Goal: Task Accomplishment & Management: Complete application form

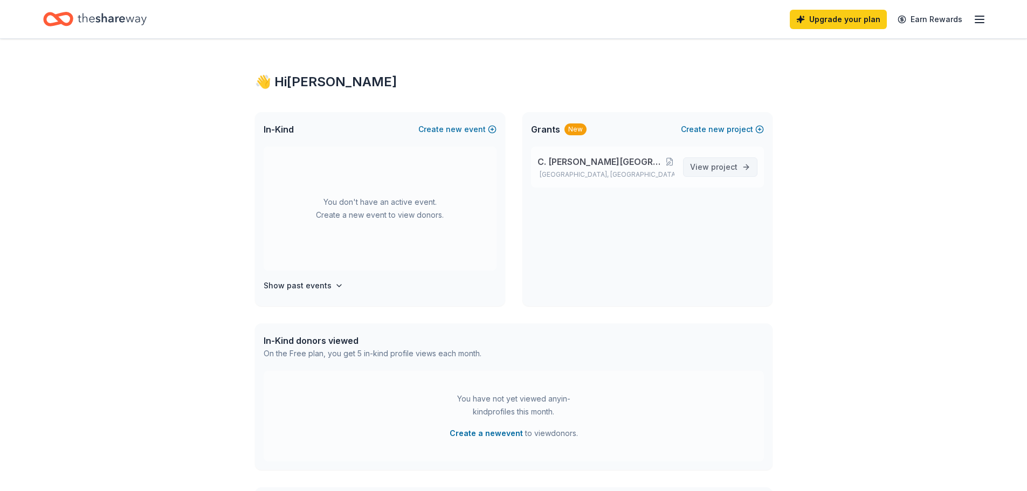
click at [740, 167] on link "View project" at bounding box center [720, 166] width 74 height 19
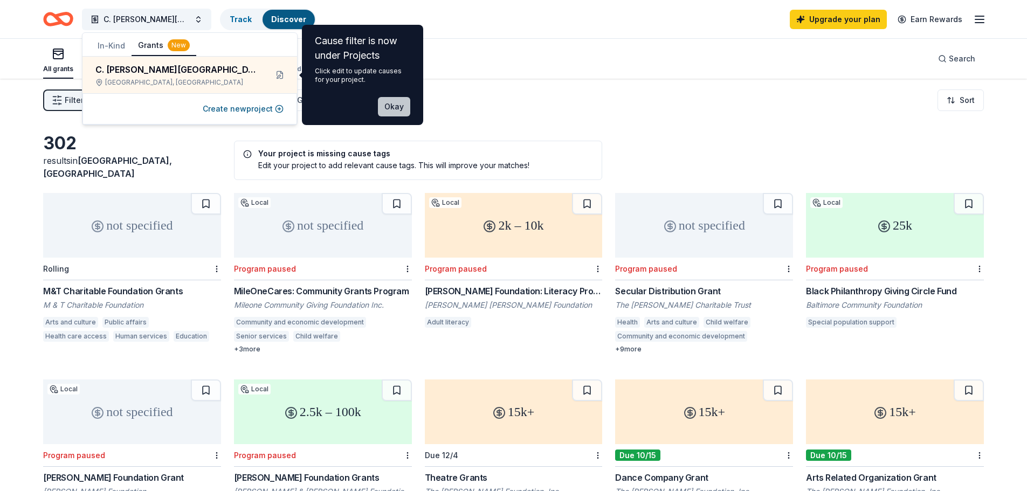
click at [399, 102] on button "Okay" at bounding box center [394, 106] width 32 height 19
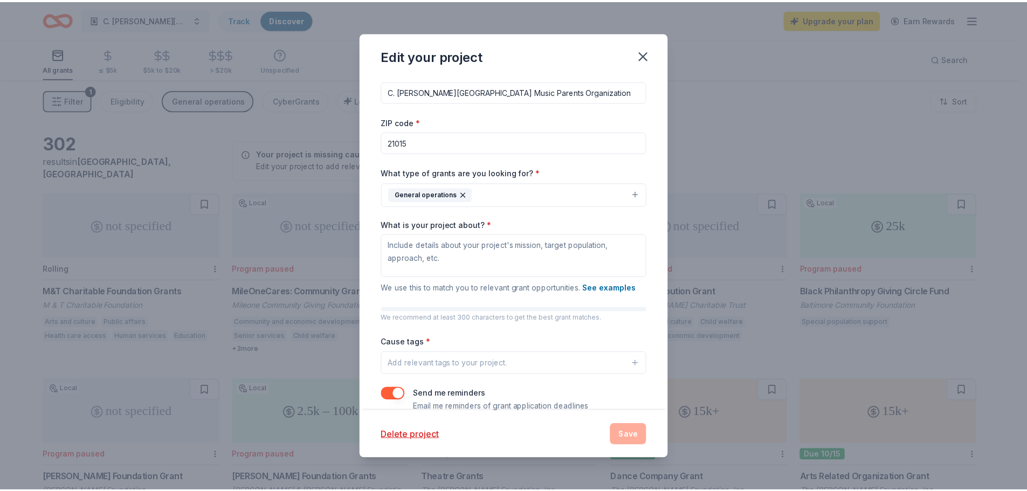
scroll to position [31, 0]
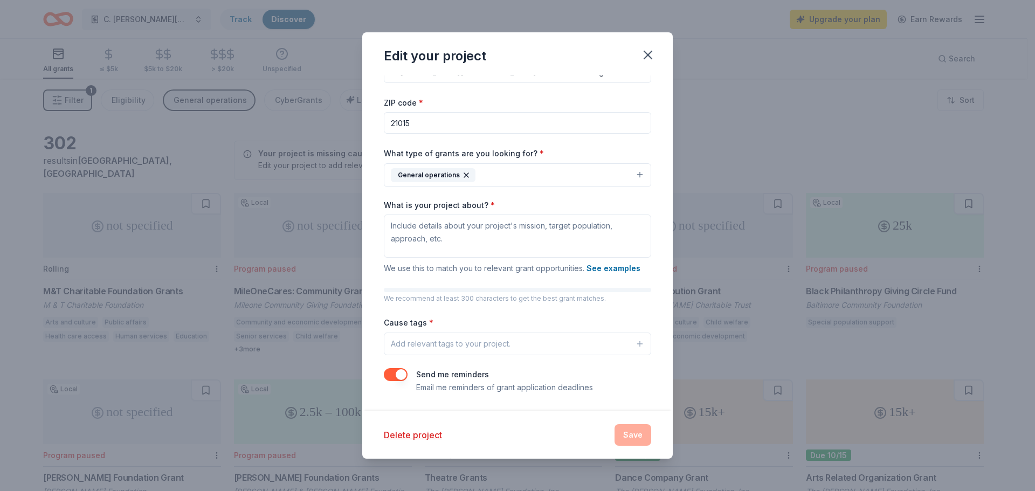
click at [391, 371] on button "button" at bounding box center [396, 374] width 24 height 13
click at [651, 51] on icon "button" at bounding box center [647, 54] width 15 height 15
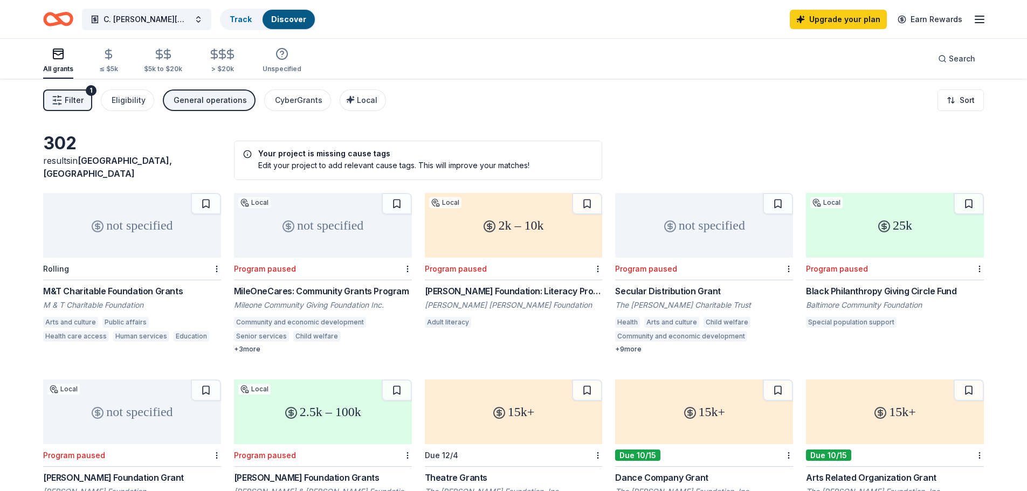
click at [977, 16] on line "button" at bounding box center [979, 16] width 9 height 0
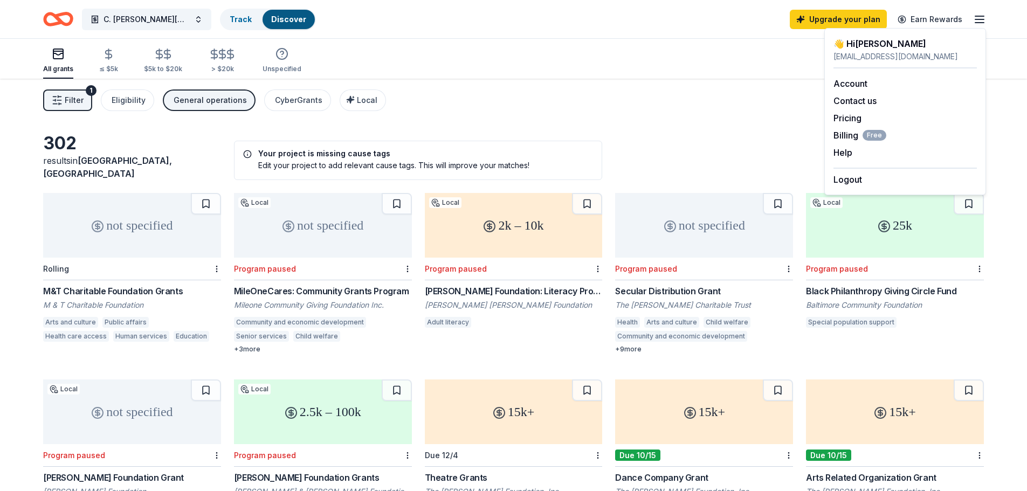
click at [977, 17] on icon "button" at bounding box center [979, 19] width 13 height 13
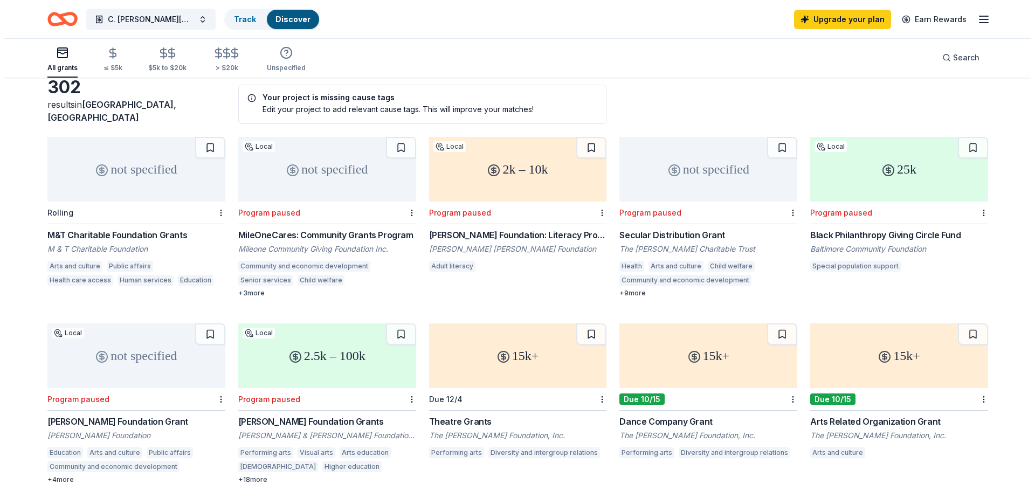
scroll to position [0, 0]
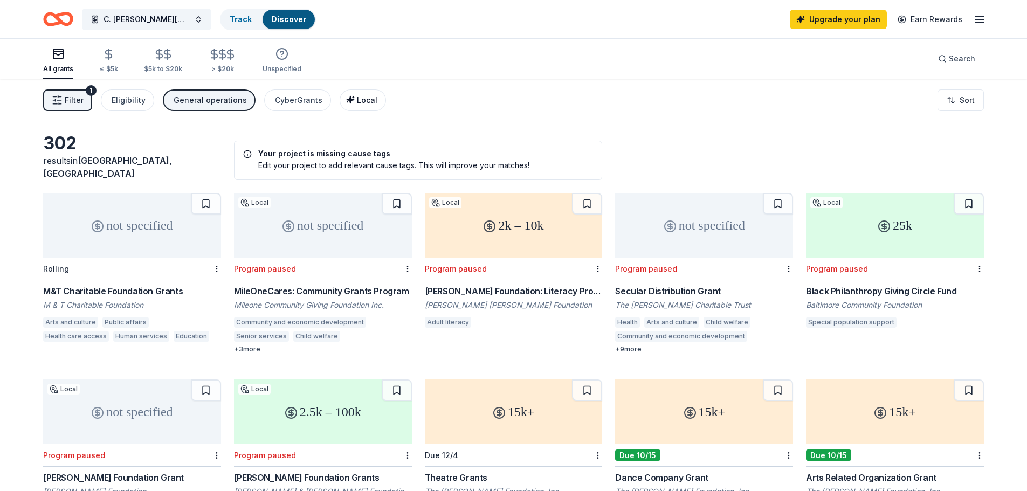
click at [363, 96] on span "Local" at bounding box center [367, 99] width 20 height 9
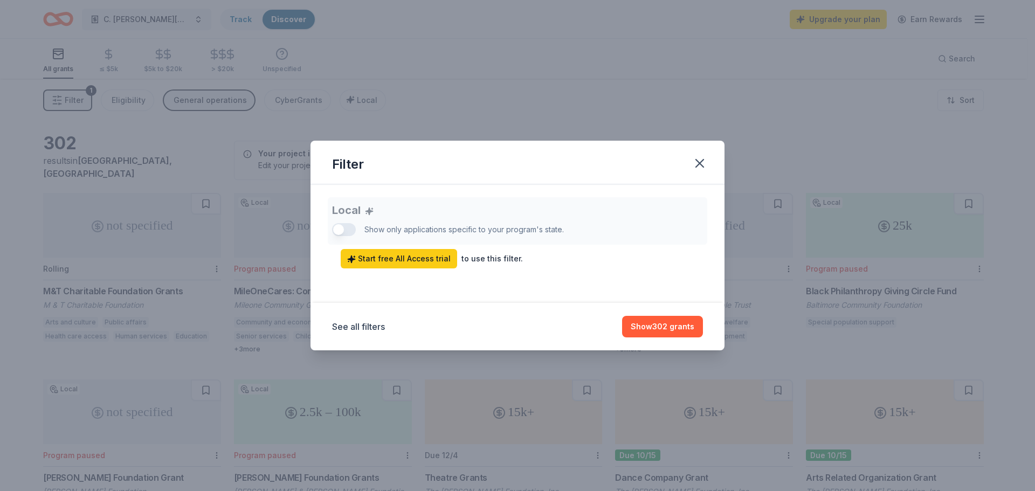
click at [694, 175] on div "Filter" at bounding box center [517, 163] width 414 height 44
drag, startPoint x: 51, startPoint y: 36, endPoint x: 54, endPoint y: 25, distance: 11.9
click at [51, 36] on div "Filter Local Show only applications specific to your program's state. Start fre…" at bounding box center [517, 245] width 1035 height 491
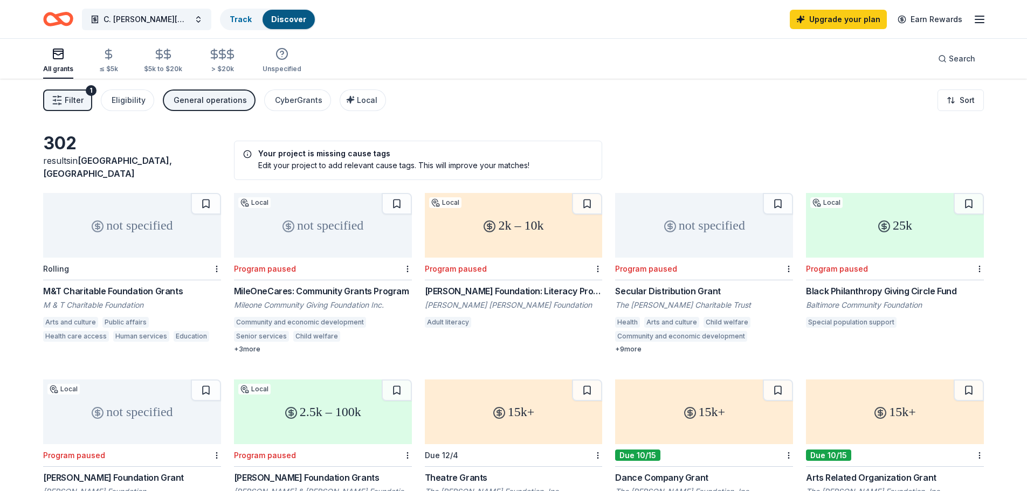
click at [59, 20] on icon "Home" at bounding box center [63, 18] width 17 height 11
click at [193, 16] on button "C. Milton Wright High School Music Parents Organization" at bounding box center [146, 20] width 129 height 22
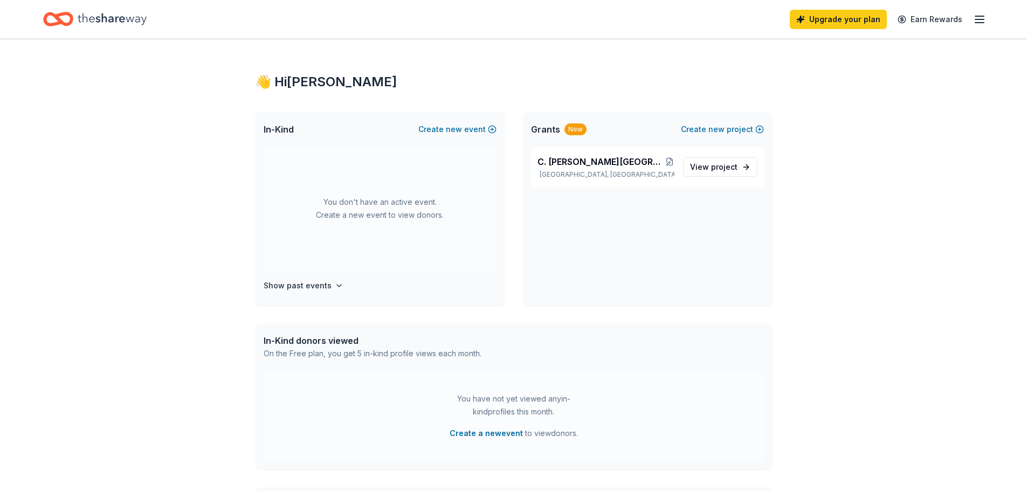
click at [110, 25] on icon "Home" at bounding box center [112, 19] width 69 height 22
click at [293, 134] on span "In-Kind" at bounding box center [279, 129] width 30 height 13
click at [442, 125] on button "Create new event" at bounding box center [457, 129] width 78 height 13
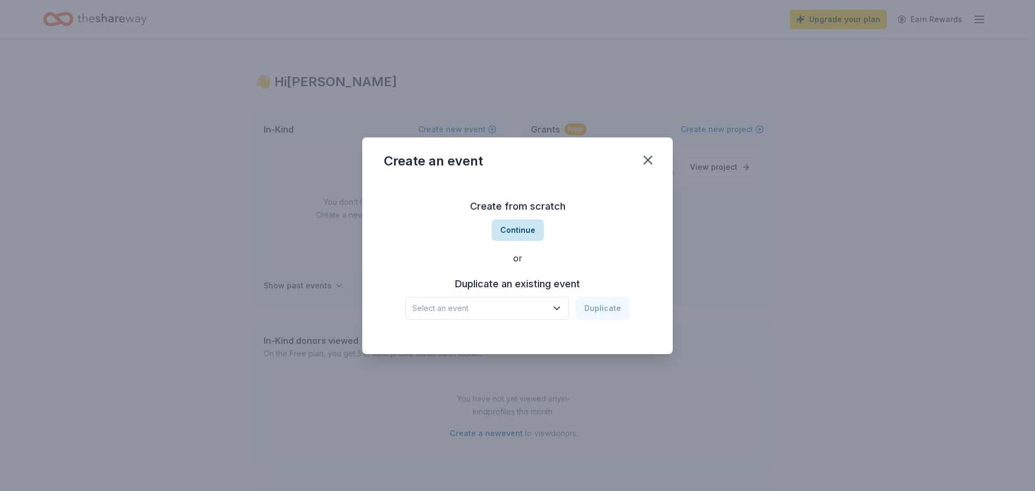
scroll to position [233, 0]
click at [526, 238] on button "Continue" at bounding box center [518, 230] width 52 height 22
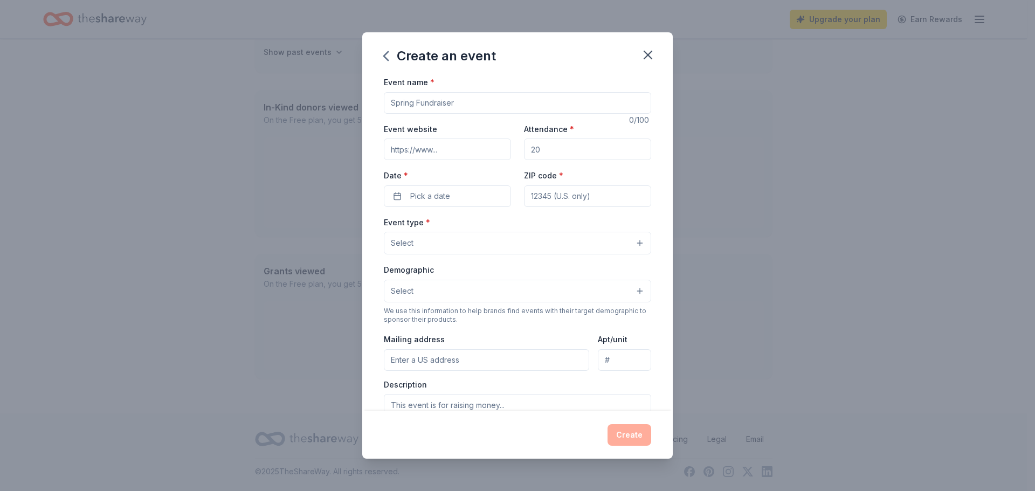
click at [471, 103] on input "Event name *" at bounding box center [517, 103] width 267 height 22
type input "Music Basket Bingo"
click at [585, 144] on input "Attendance *" at bounding box center [587, 150] width 127 height 22
type input "450"
click at [482, 186] on button "Pick a date" at bounding box center [447, 196] width 127 height 22
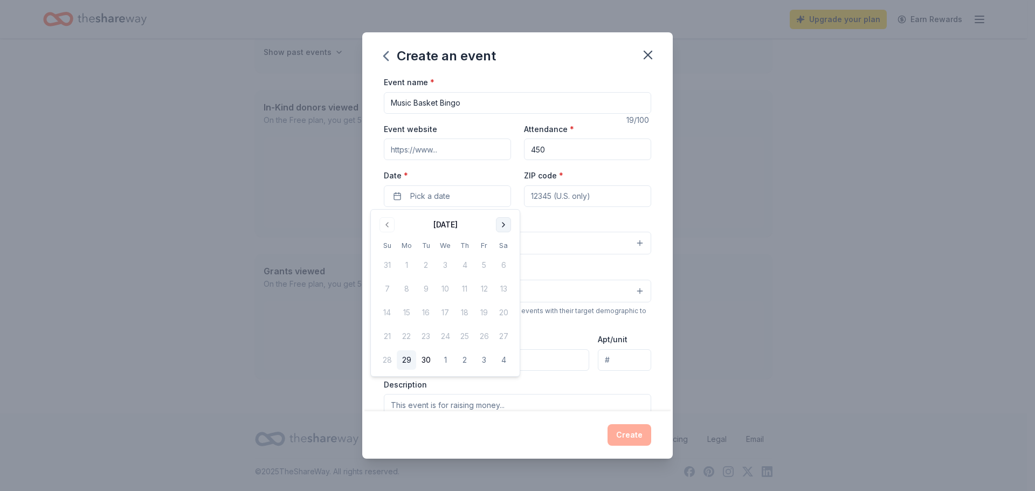
click at [500, 226] on button "Go to next month" at bounding box center [503, 224] width 15 height 15
click at [489, 358] on button "30" at bounding box center [483, 359] width 19 height 19
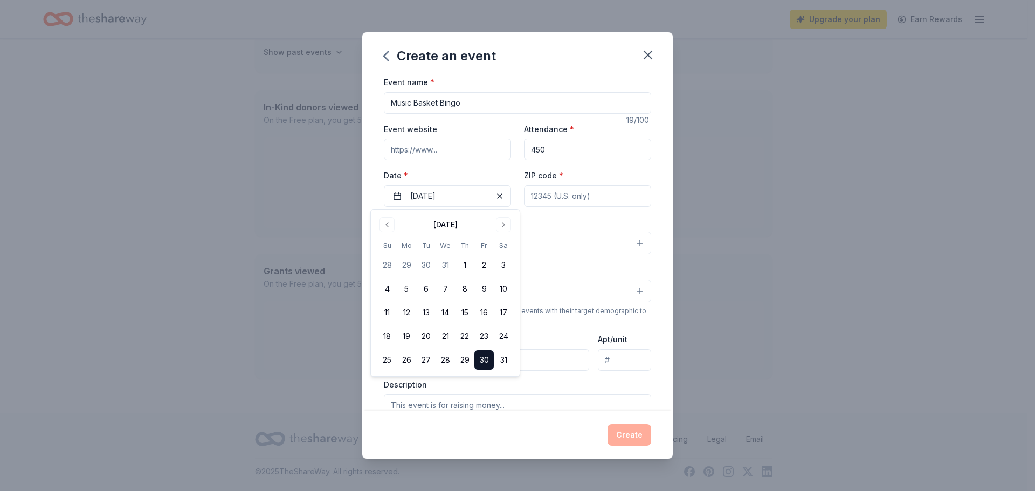
click at [576, 190] on input "ZIP code *" at bounding box center [587, 196] width 127 height 22
type input "21015"
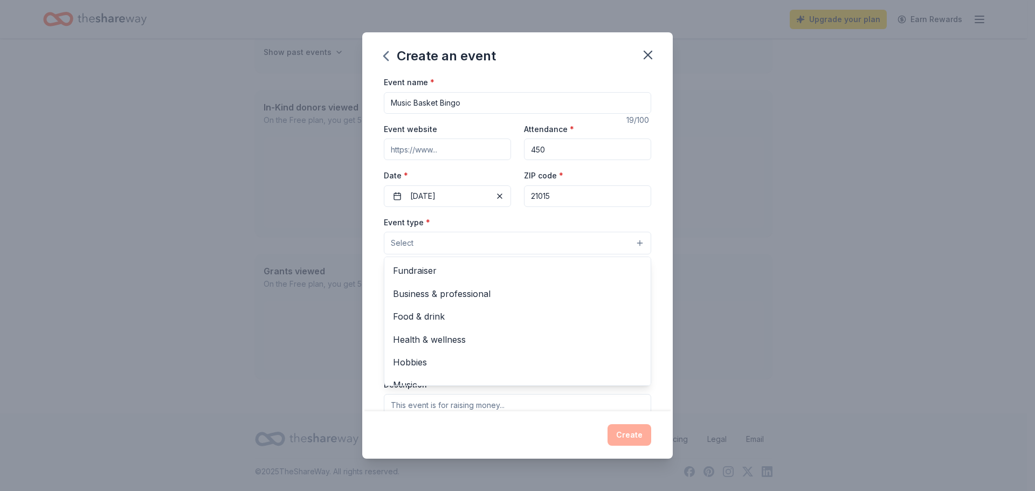
click at [525, 240] on button "Select" at bounding box center [517, 243] width 267 height 23
click at [515, 269] on span "Fundraiser" at bounding box center [517, 271] width 249 height 14
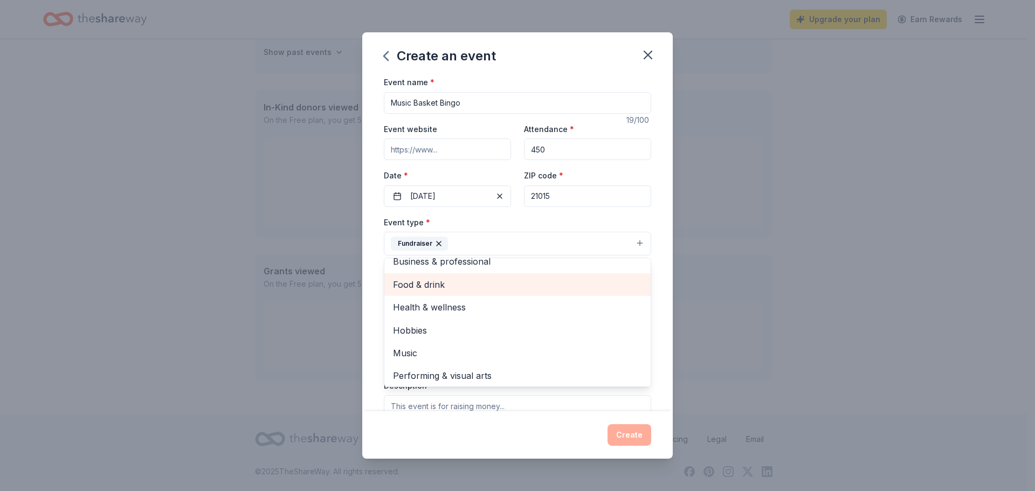
scroll to position [13, 0]
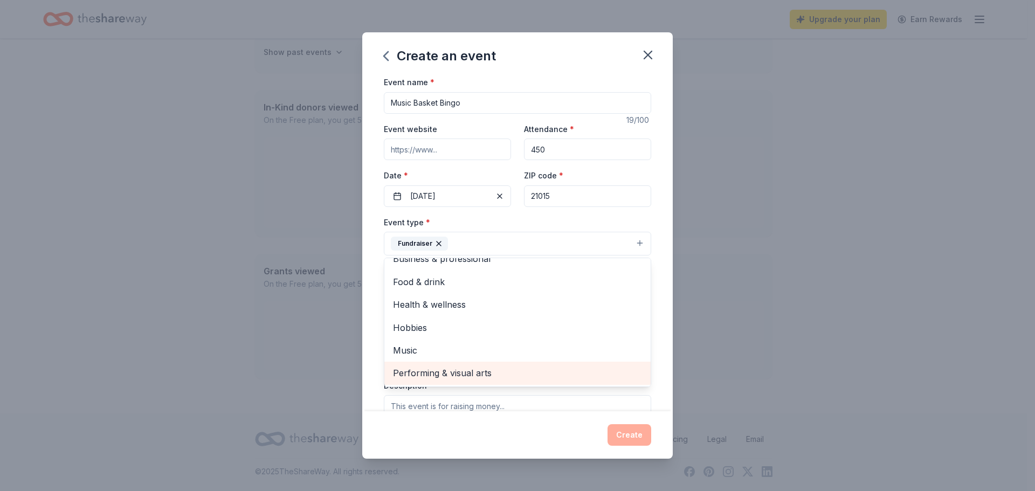
click at [535, 376] on span "Performing & visual arts" at bounding box center [517, 373] width 249 height 14
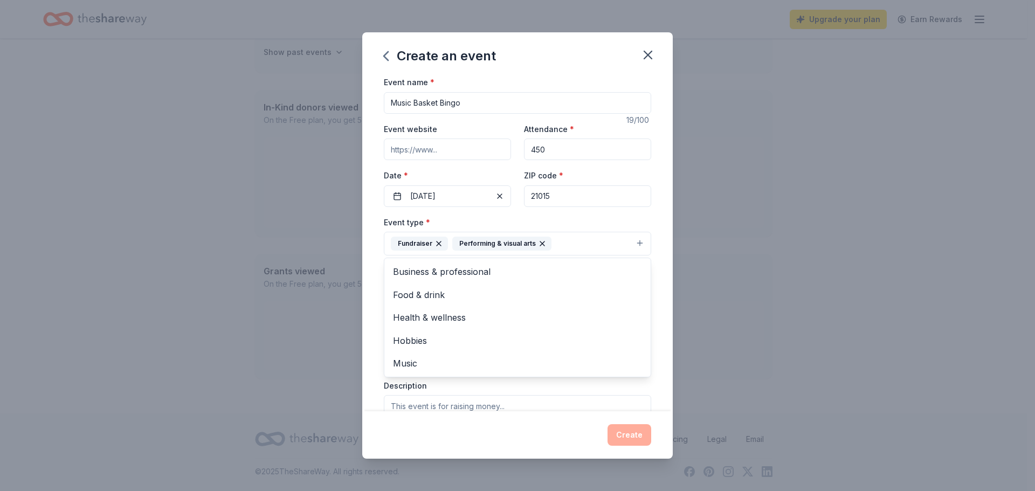
scroll to position [0, 0]
click at [660, 279] on div "Event name * Music Basket Bingo 19 /100 Event website Attendance * 450 Date * 0…" at bounding box center [517, 243] width 310 height 336
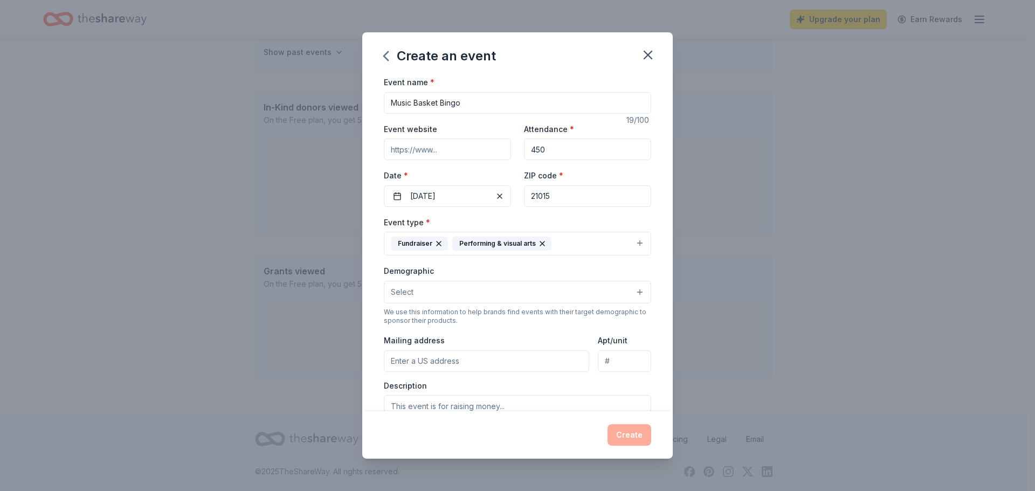
click at [583, 290] on button "Select" at bounding box center [517, 292] width 267 height 23
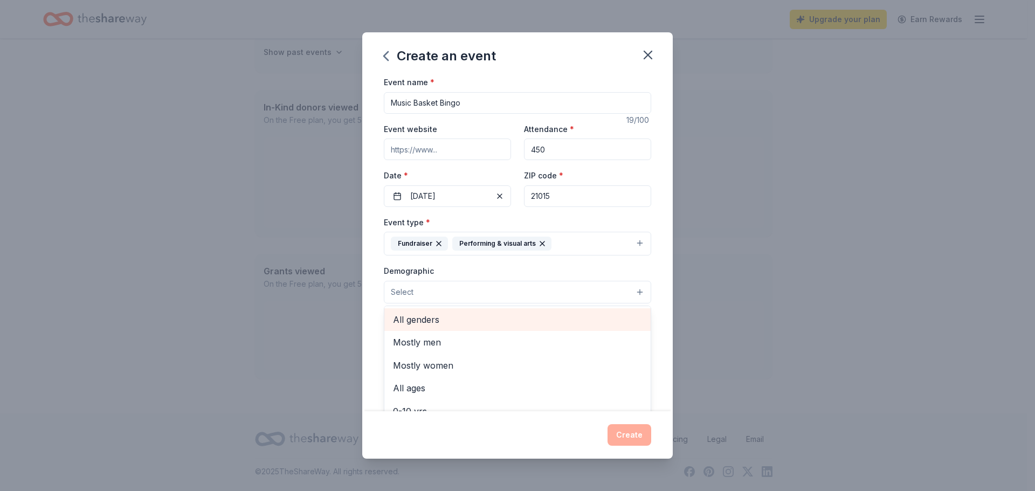
click at [576, 320] on span "All genders" at bounding box center [517, 320] width 249 height 14
click at [660, 289] on div "Event name * Music Basket Bingo 19 /100 Event website Attendance * 450 Date * 0…" at bounding box center [517, 243] width 310 height 336
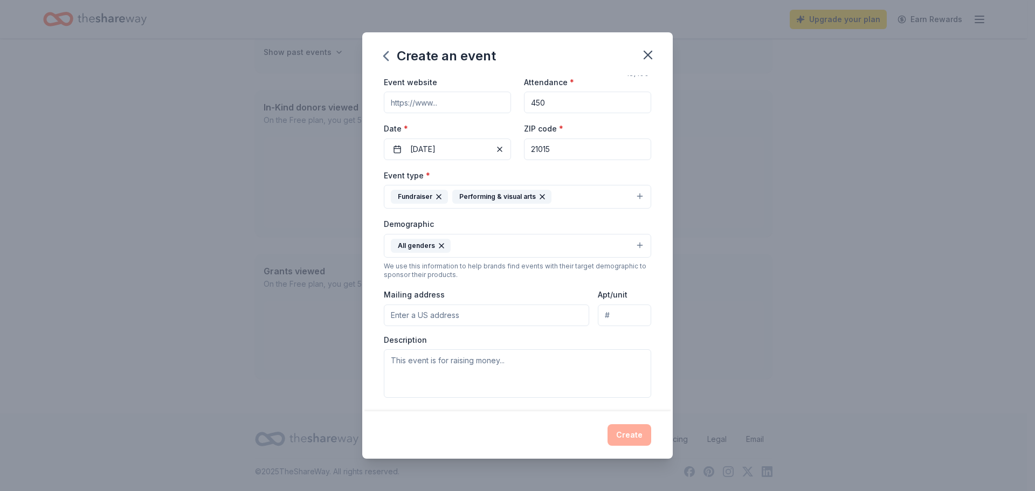
scroll to position [108, 0]
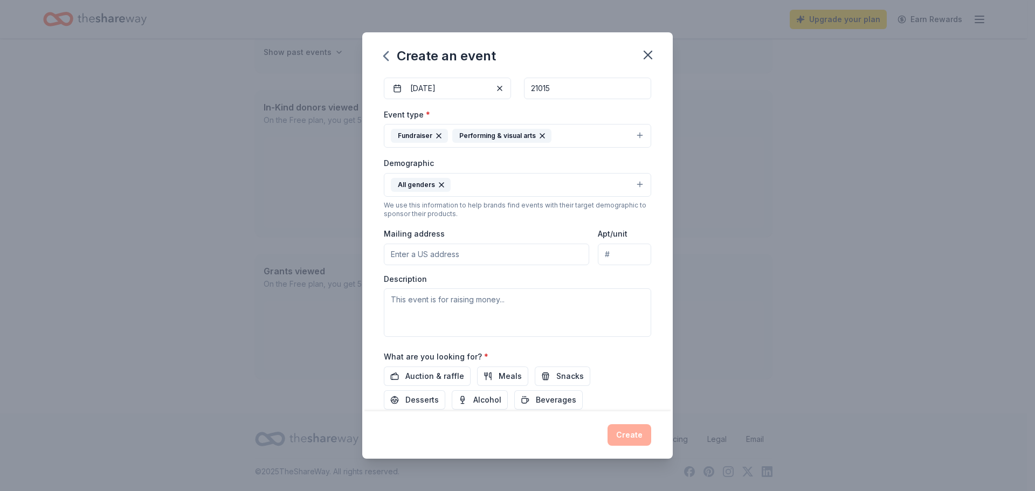
click at [534, 255] on input "Mailing address" at bounding box center [486, 255] width 205 height 22
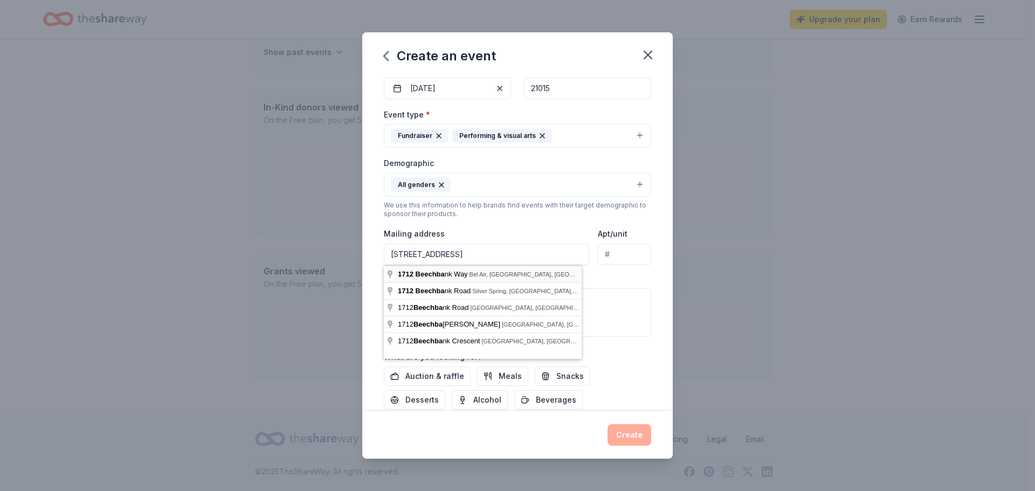
type input "1712 Beechbank Way, Bel Air, MD, 21015"
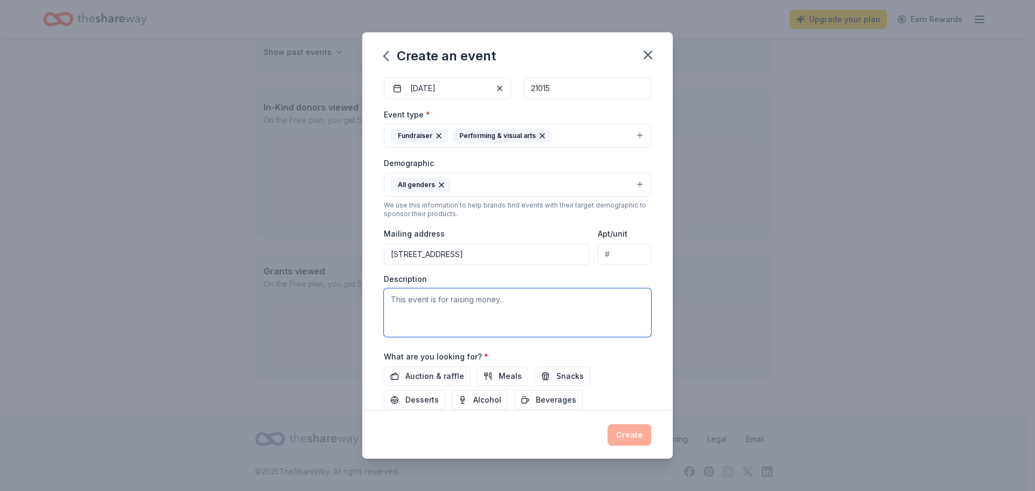
click at [501, 313] on textarea at bounding box center [517, 312] width 267 height 49
paste textarea "The profits from Basket Bingo will help cover the costs of future trips, unifor…"
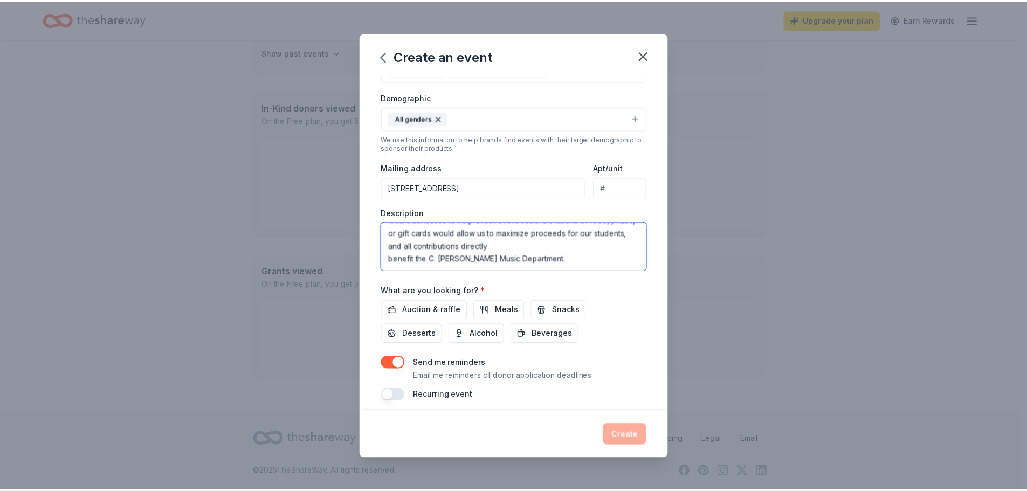
scroll to position [182, 0]
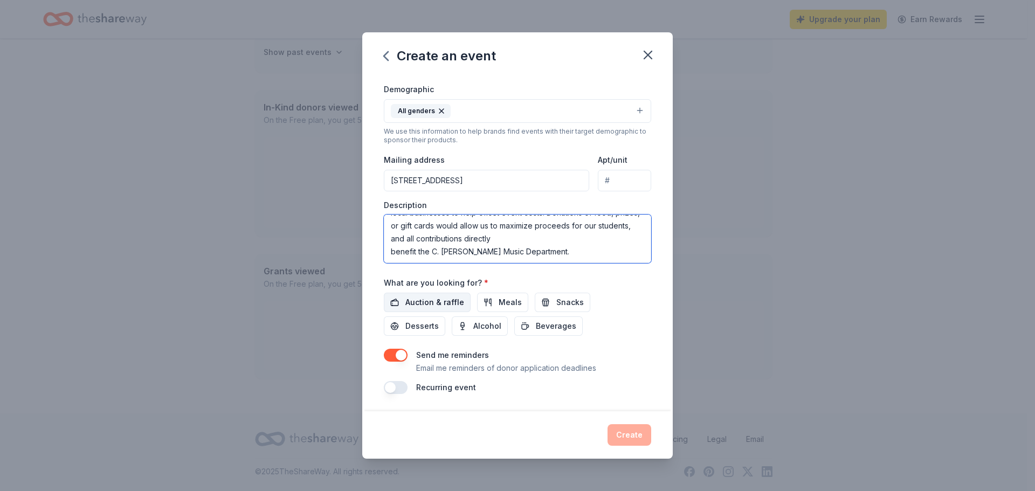
type textarea "The profits from Basket Bingo will help cover the costs of future trips, unifor…"
click at [431, 305] on span "Auction & raffle" at bounding box center [434, 302] width 59 height 13
click at [549, 301] on button "Snacks" at bounding box center [563, 302] width 56 height 19
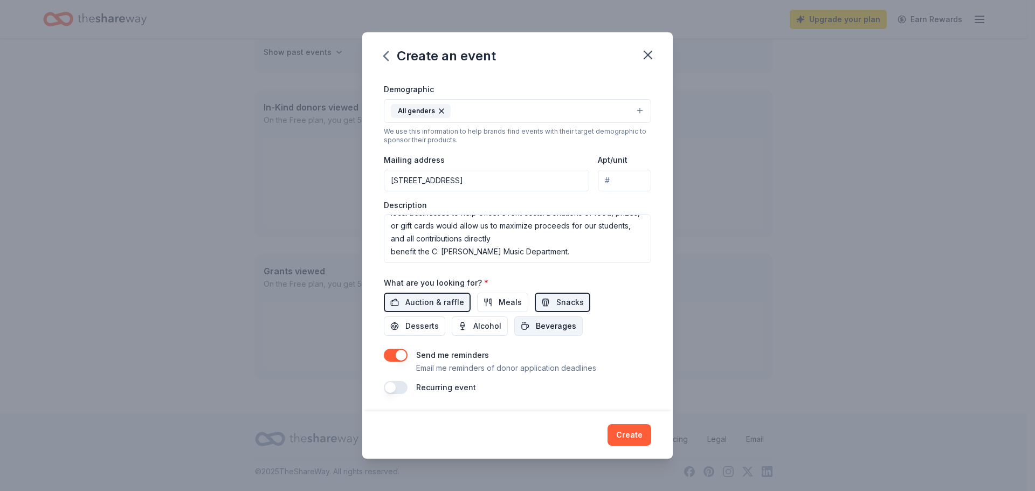
click at [545, 327] on span "Beverages" at bounding box center [556, 326] width 40 height 13
click at [400, 352] on button "button" at bounding box center [396, 355] width 24 height 13
click at [622, 434] on button "Create" at bounding box center [629, 435] width 44 height 22
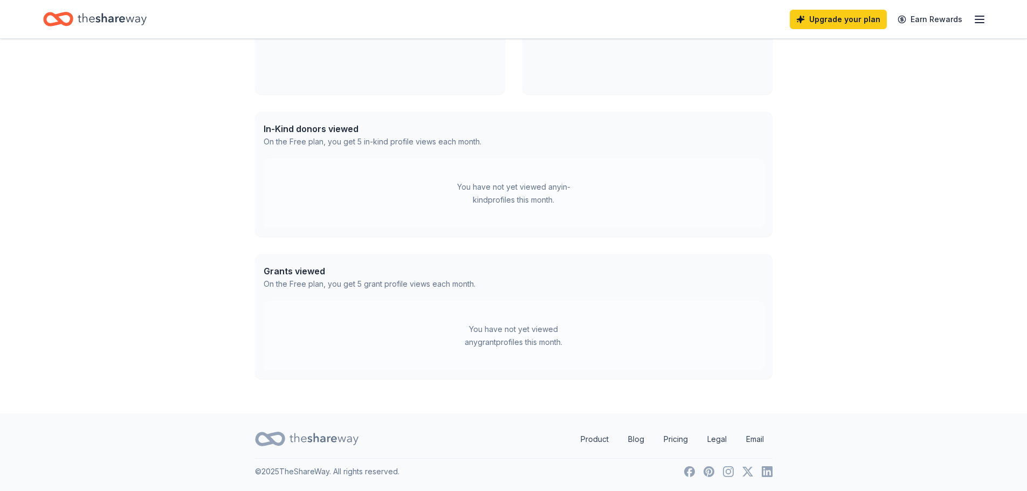
scroll to position [150, 0]
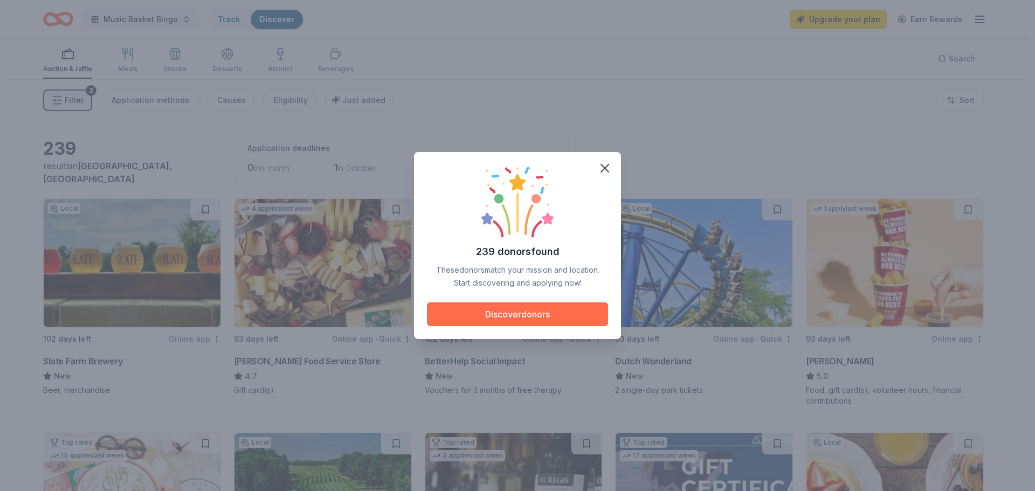
click at [548, 310] on button "Discover donors" at bounding box center [517, 314] width 181 height 24
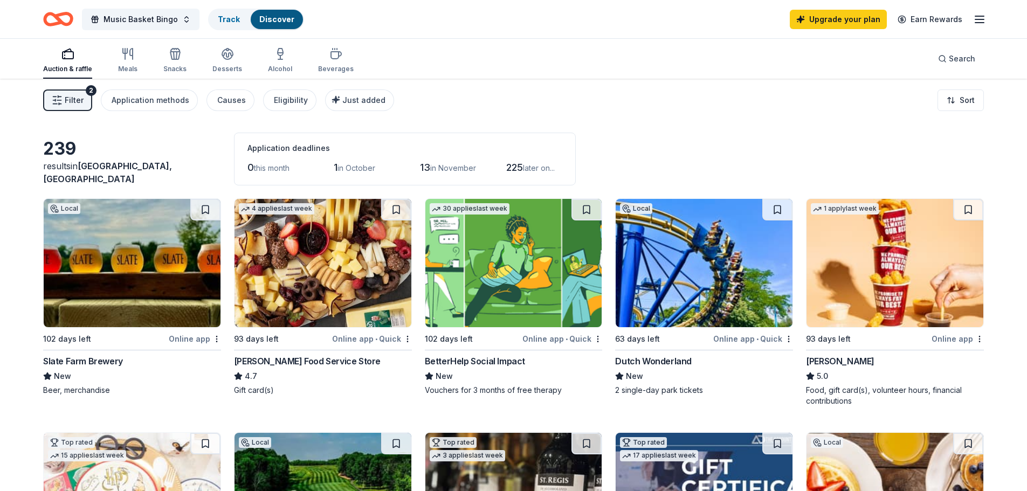
click at [72, 293] on img at bounding box center [132, 263] width 177 height 128
click at [333, 293] on img at bounding box center [322, 263] width 177 height 128
click at [518, 274] on img at bounding box center [513, 263] width 177 height 128
click at [713, 268] on img at bounding box center [703, 263] width 177 height 128
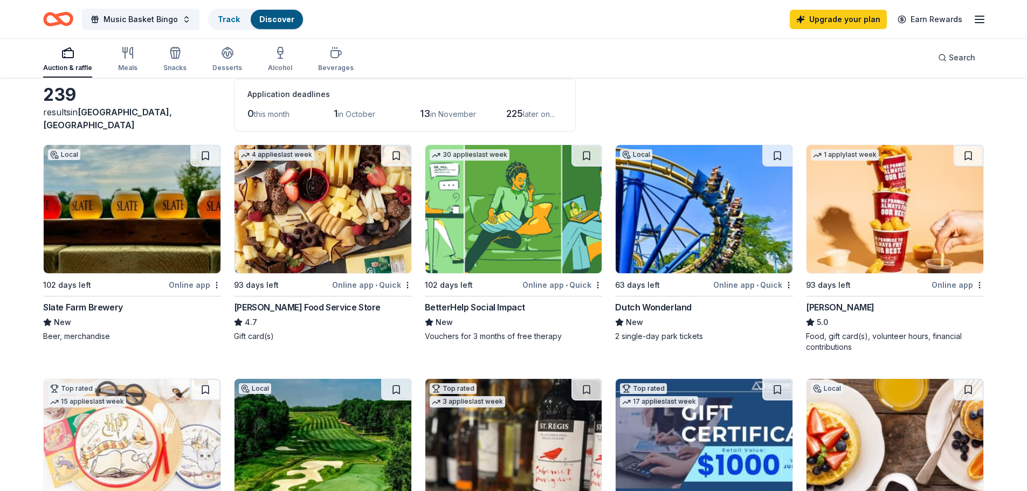
scroll to position [108, 0]
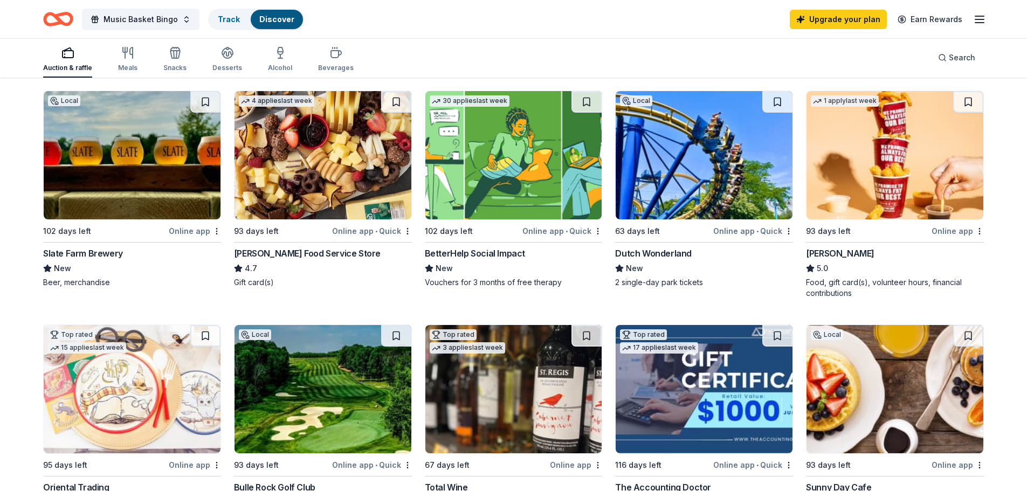
click at [841, 206] on img at bounding box center [894, 155] width 177 height 128
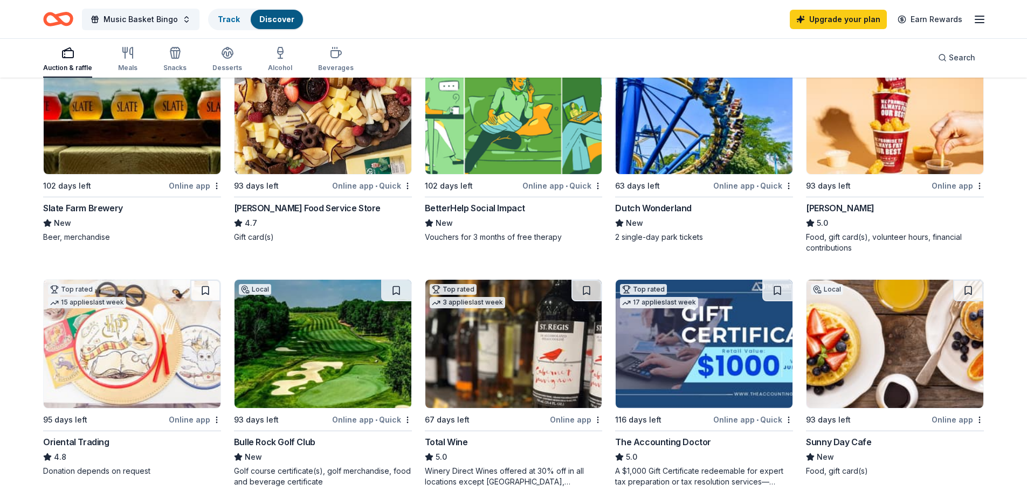
scroll to position [216, 0]
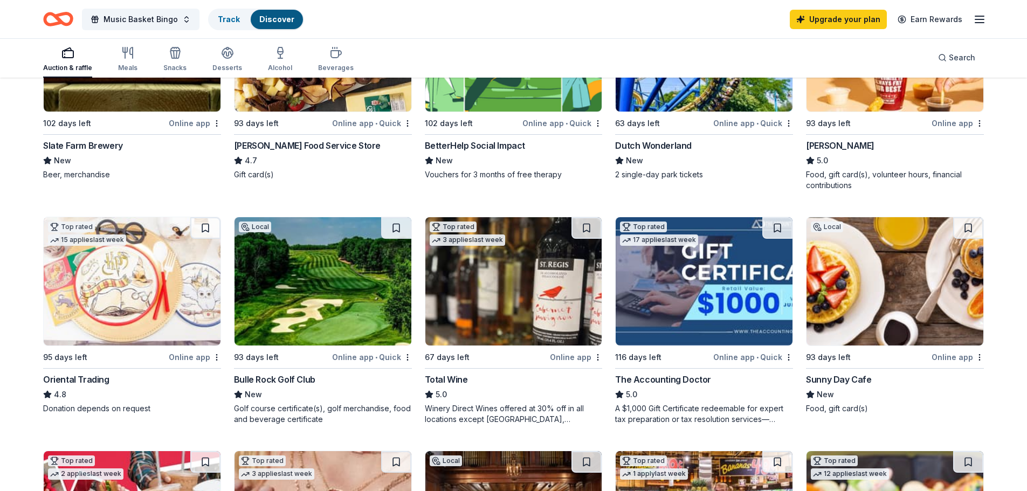
click at [172, 319] on img at bounding box center [132, 281] width 177 height 128
click at [530, 330] on img at bounding box center [513, 281] width 177 height 128
click at [849, 20] on link "Upgrade your plan" at bounding box center [838, 19] width 97 height 19
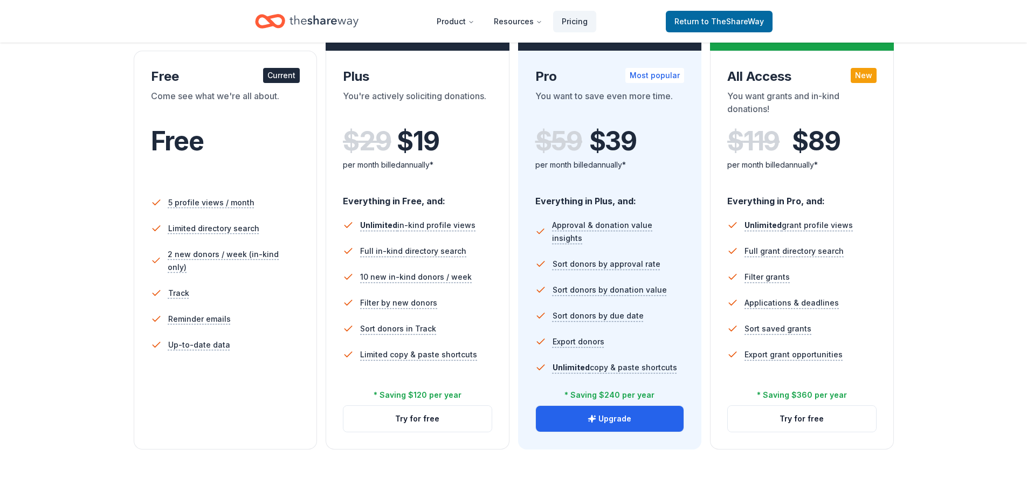
scroll to position [162, 0]
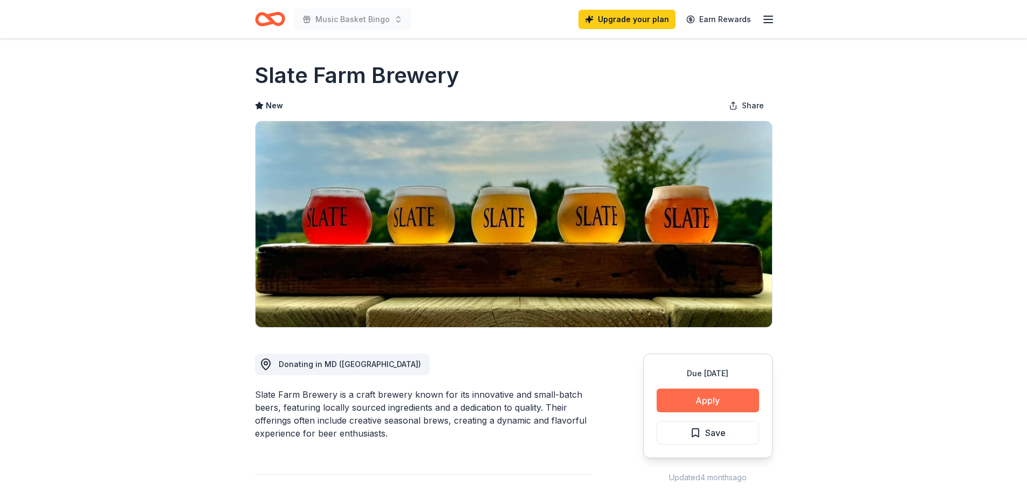
click at [750, 403] on button "Apply" at bounding box center [707, 401] width 102 height 24
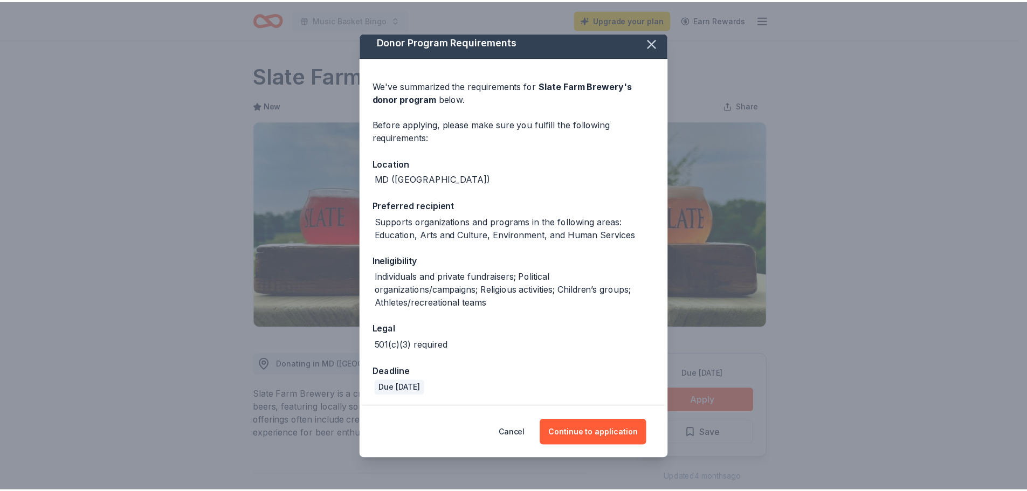
scroll to position [8, 0]
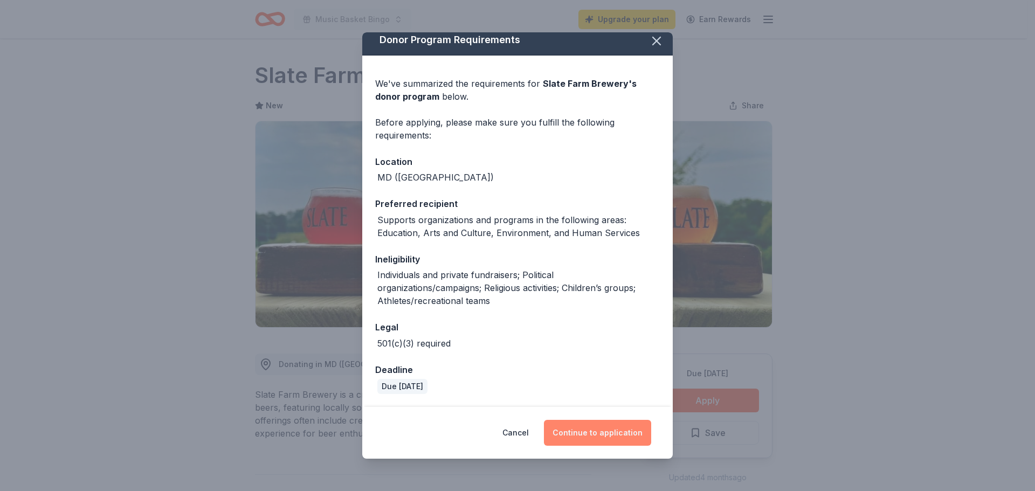
click at [609, 434] on button "Continue to application" at bounding box center [597, 433] width 107 height 26
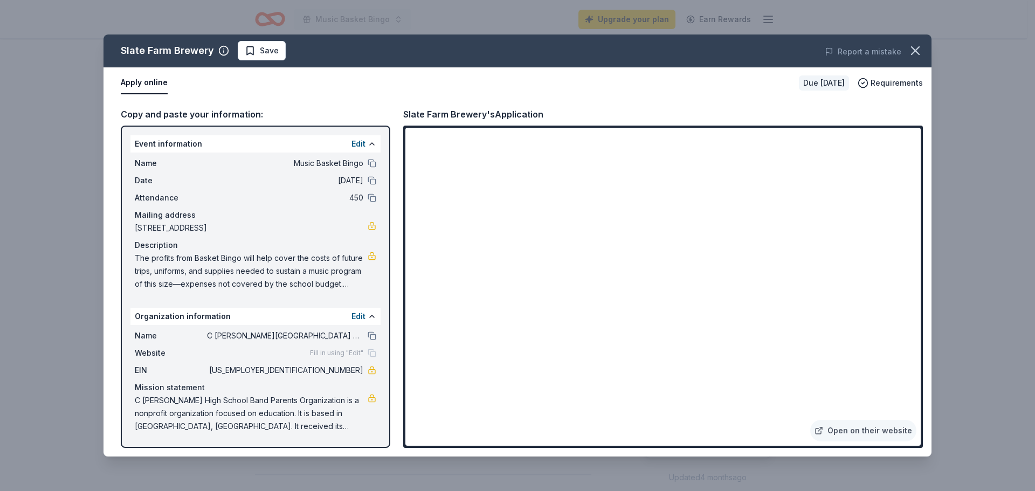
drag, startPoint x: 914, startPoint y: 56, endPoint x: 909, endPoint y: 67, distance: 12.6
click at [914, 55] on icon "button" at bounding box center [915, 50] width 15 height 15
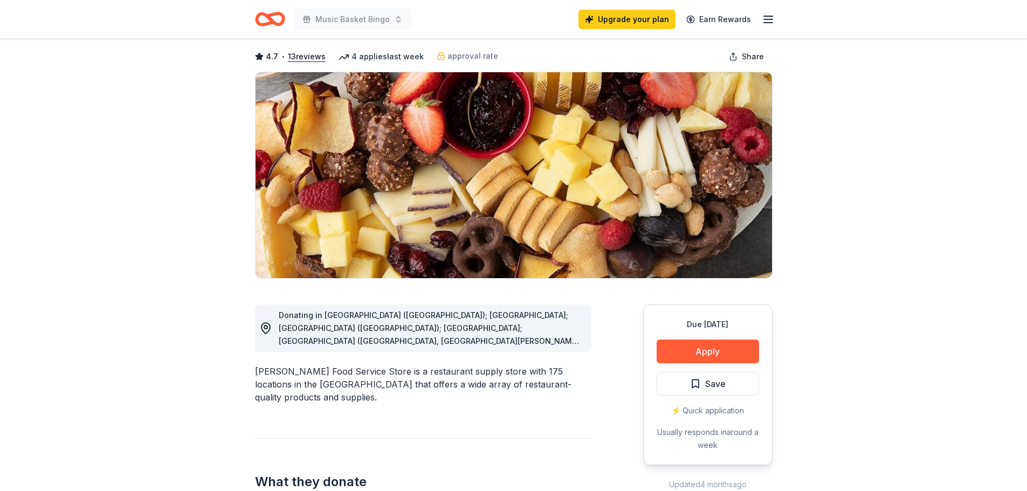
scroll to position [162, 0]
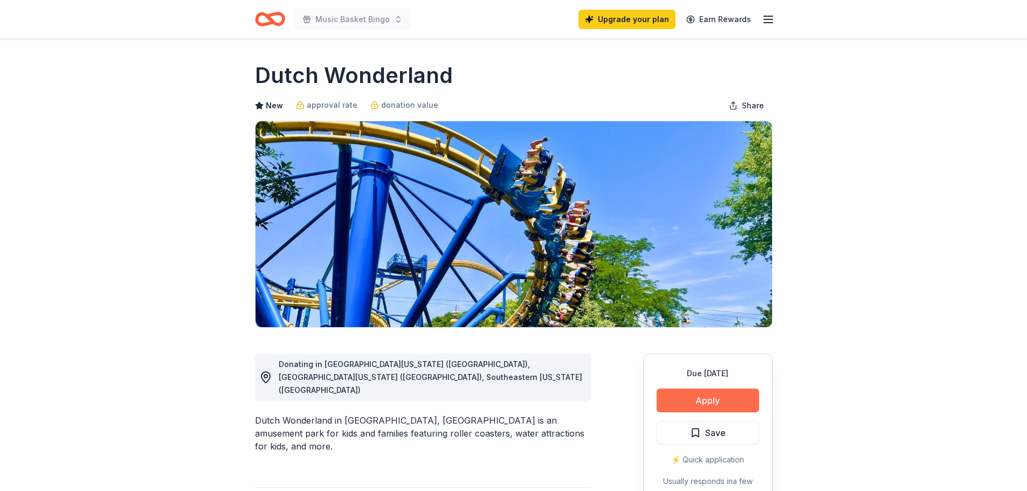
click at [704, 391] on button "Apply" at bounding box center [707, 401] width 102 height 24
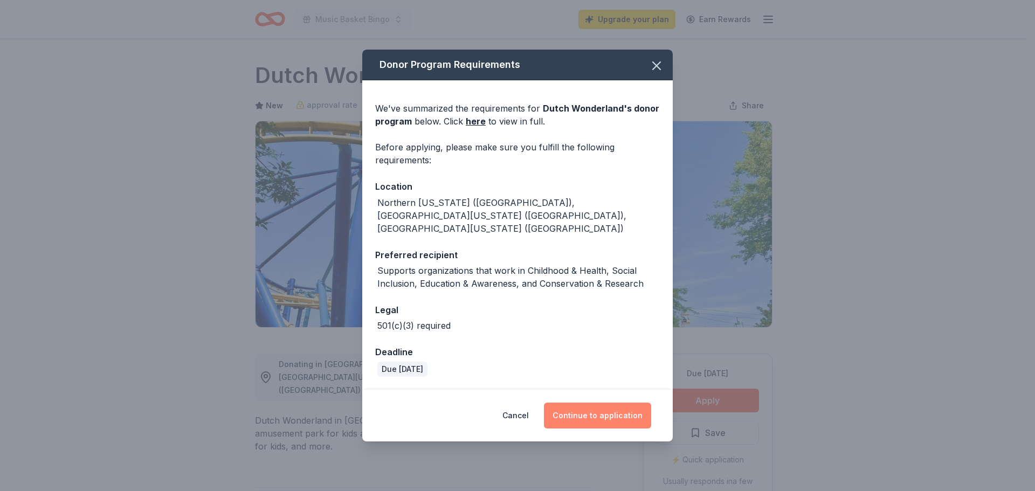
click at [576, 416] on button "Continue to application" at bounding box center [597, 416] width 107 height 26
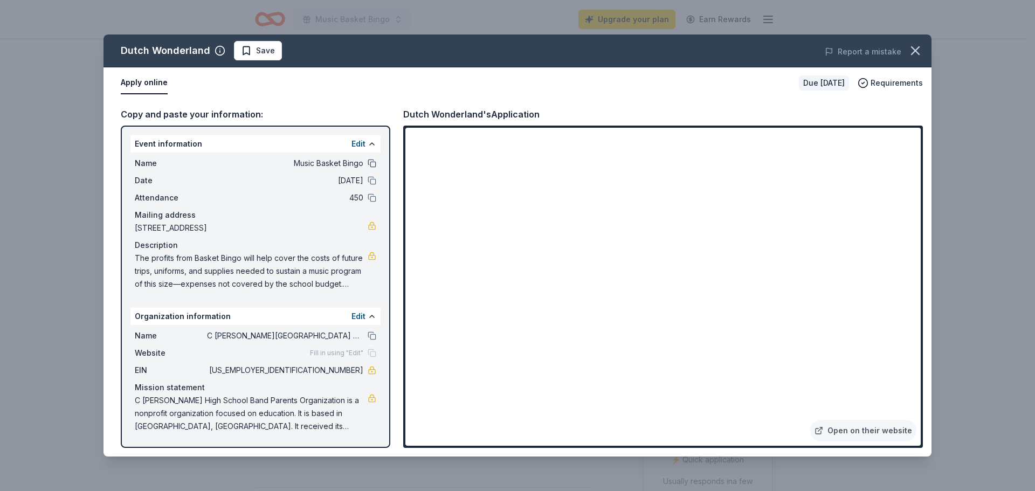
click at [372, 162] on button at bounding box center [372, 163] width 9 height 9
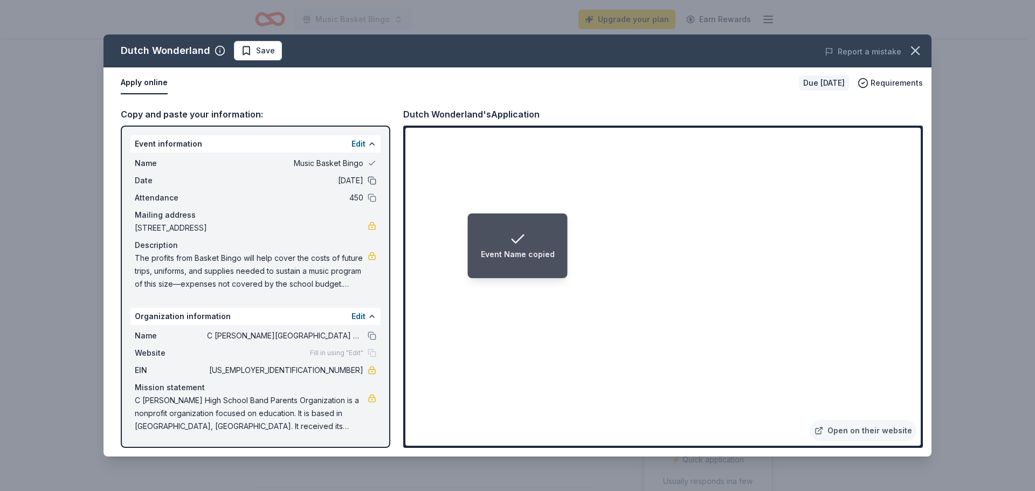
click at [369, 183] on button at bounding box center [372, 180] width 9 height 9
click at [372, 197] on button at bounding box center [372, 197] width 9 height 9
click at [371, 336] on button at bounding box center [372, 335] width 9 height 9
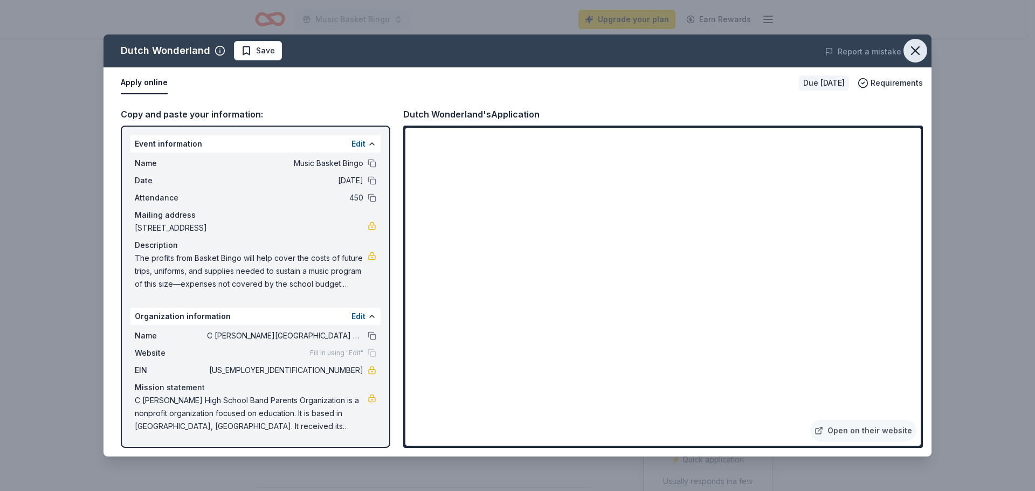
click at [917, 52] on icon "button" at bounding box center [915, 51] width 8 height 8
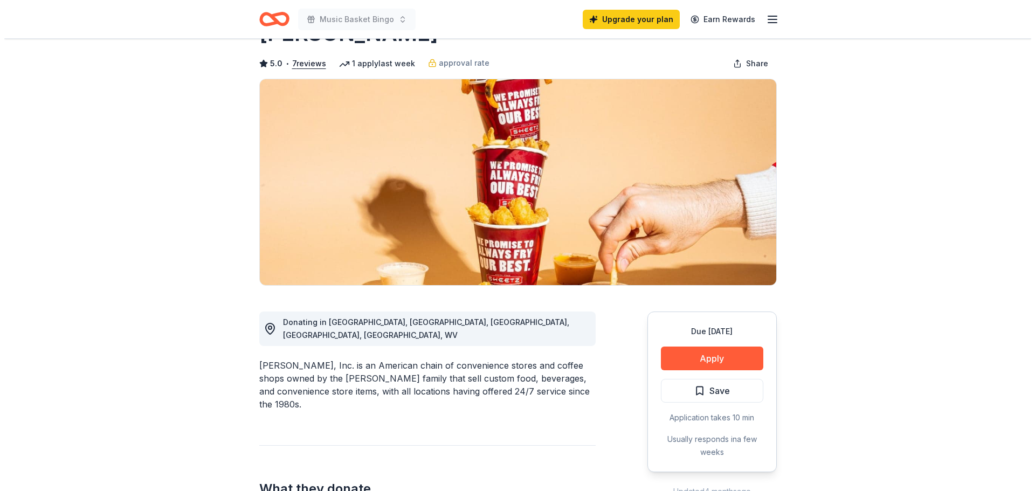
scroll to position [108, 0]
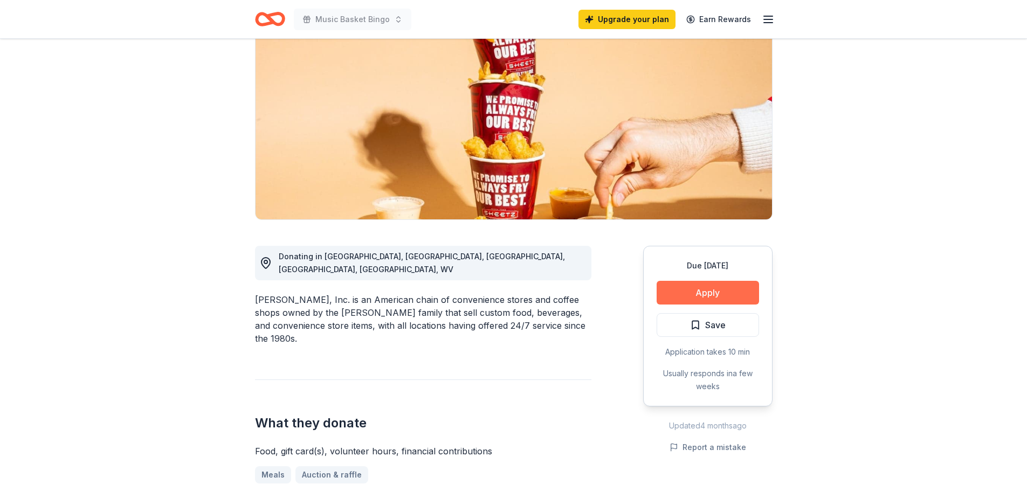
click at [683, 295] on button "Apply" at bounding box center [707, 293] width 102 height 24
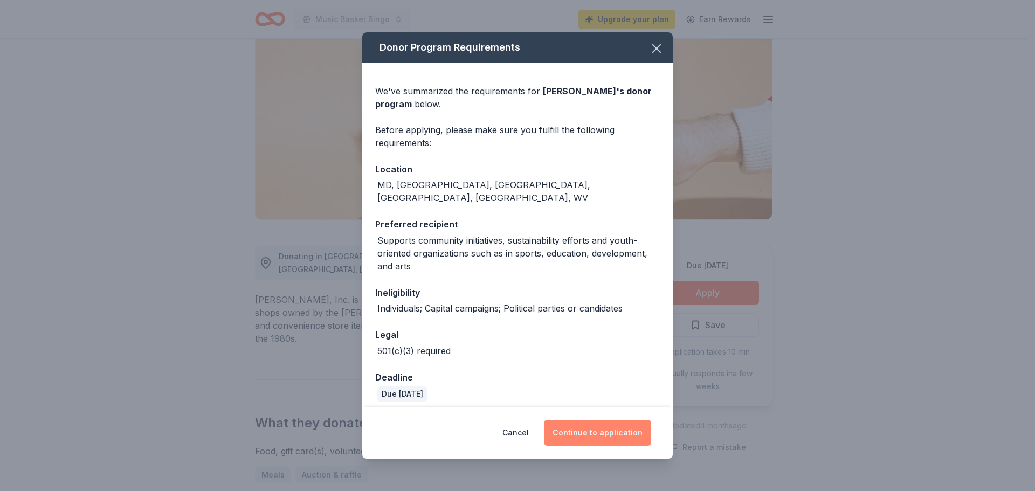
click at [591, 437] on button "Continue to application" at bounding box center [597, 433] width 107 height 26
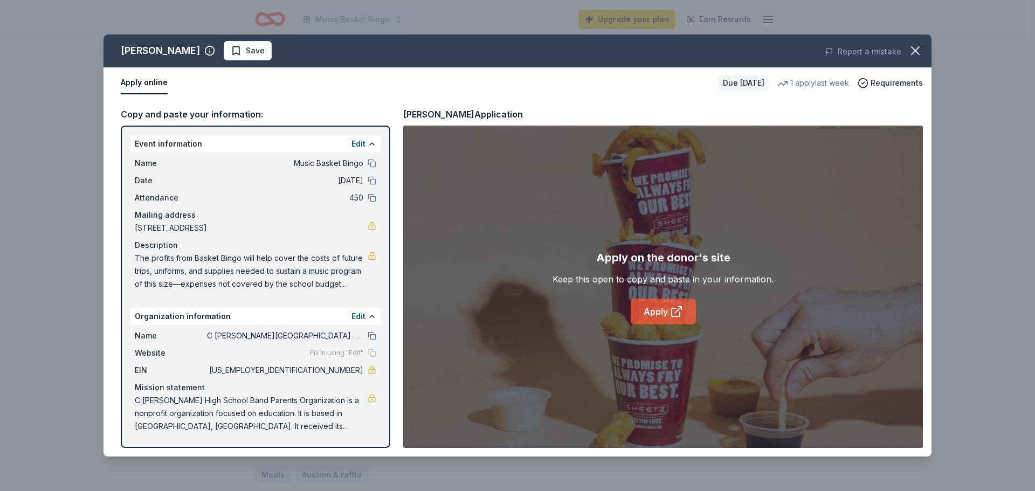
click at [652, 312] on link "Apply" at bounding box center [663, 312] width 65 height 26
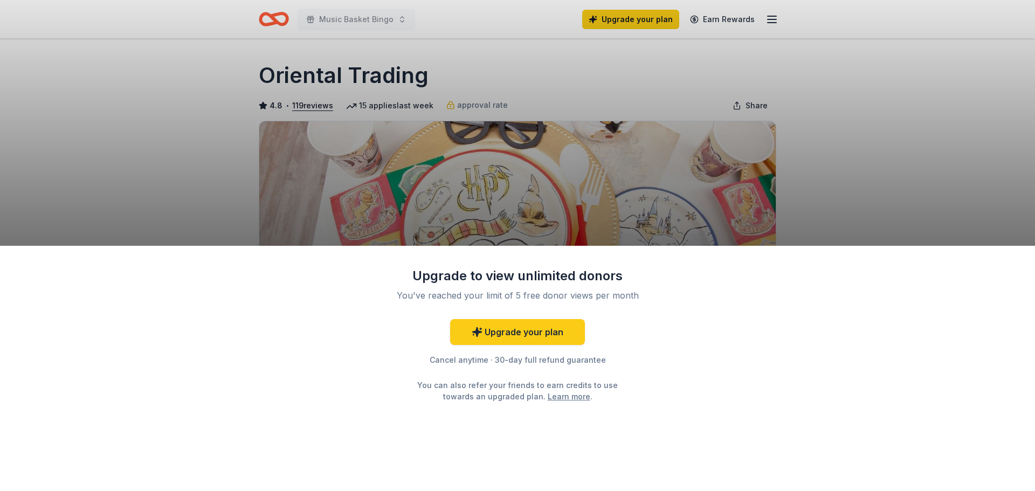
click at [605, 197] on div "Upgrade to view unlimited donors You've reached your limit of 5 free donor view…" at bounding box center [517, 245] width 1035 height 491
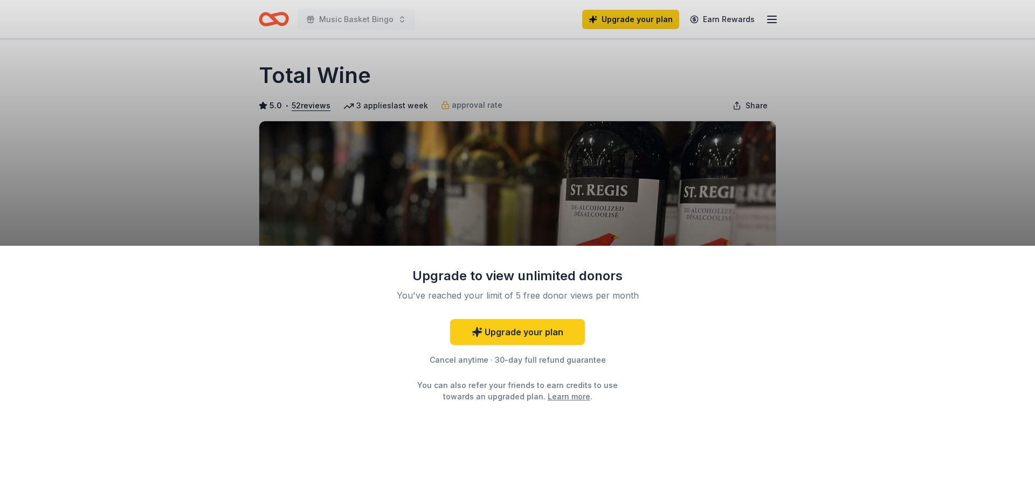
click at [763, 164] on div "Upgrade to view unlimited donors You've reached your limit of 5 free donor view…" at bounding box center [517, 245] width 1035 height 491
